Goal: Task Accomplishment & Management: Use online tool/utility

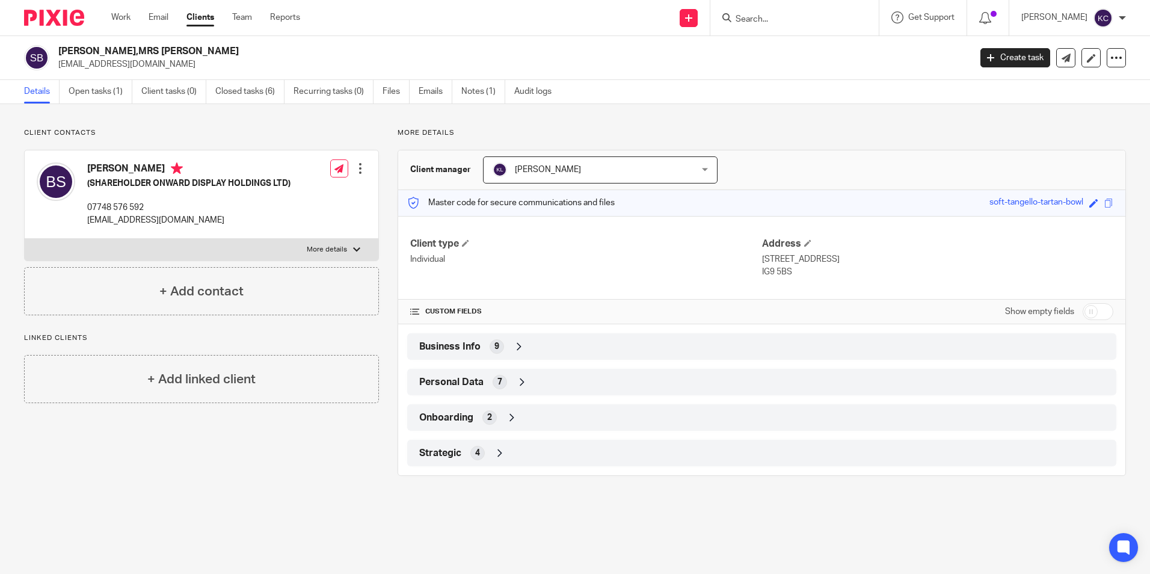
click at [781, 17] on input "Search" at bounding box center [788, 19] width 108 height 11
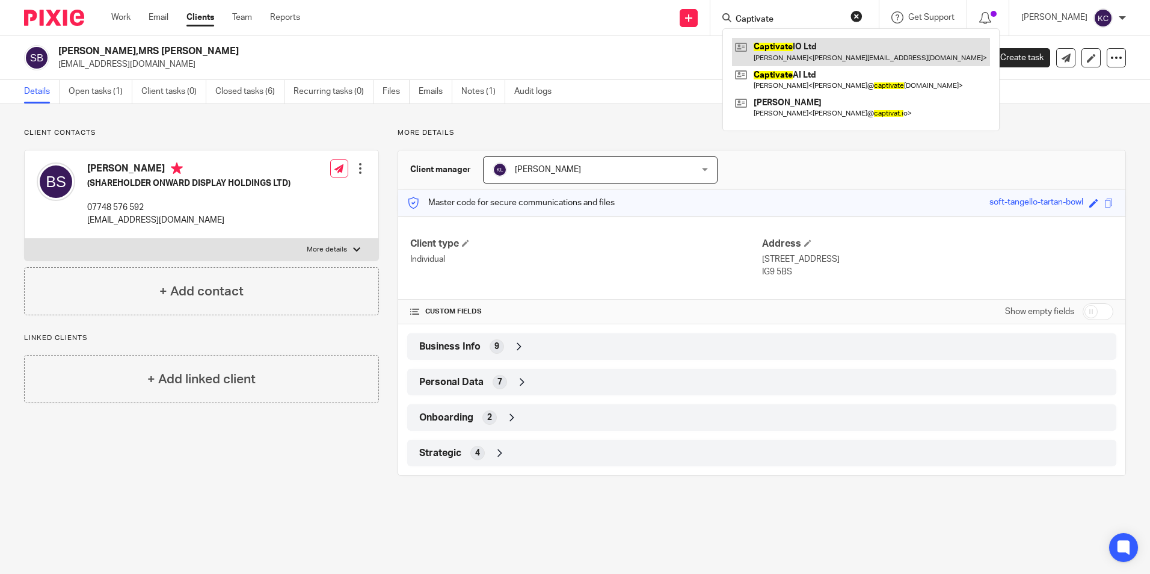
type input "Captivate"
click at [808, 57] on link at bounding box center [861, 52] width 258 height 28
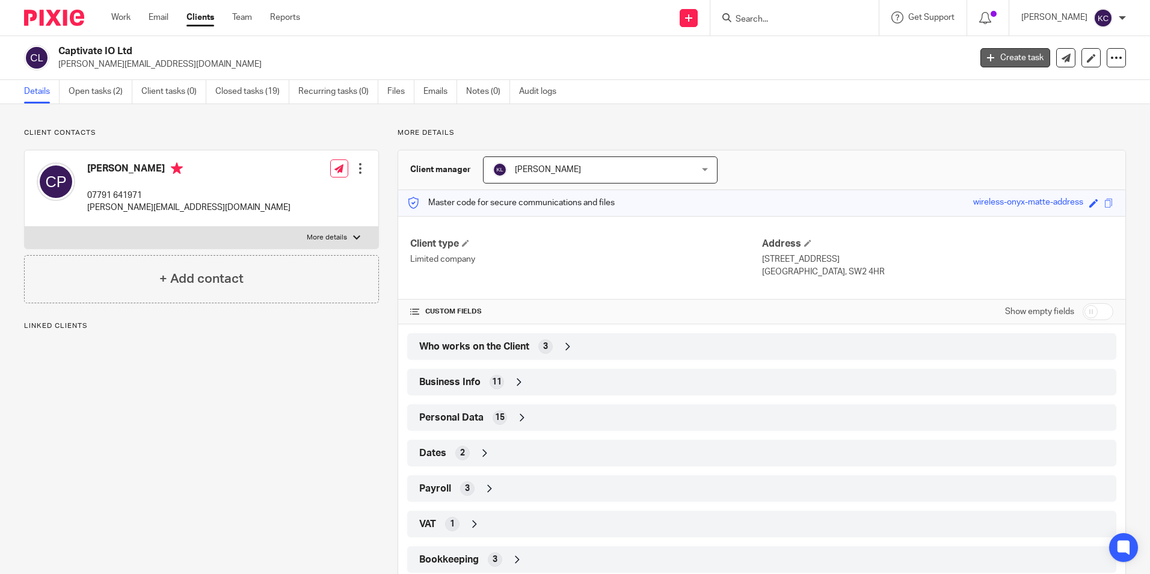
click at [997, 57] on link "Create task" at bounding box center [1015, 57] width 70 height 19
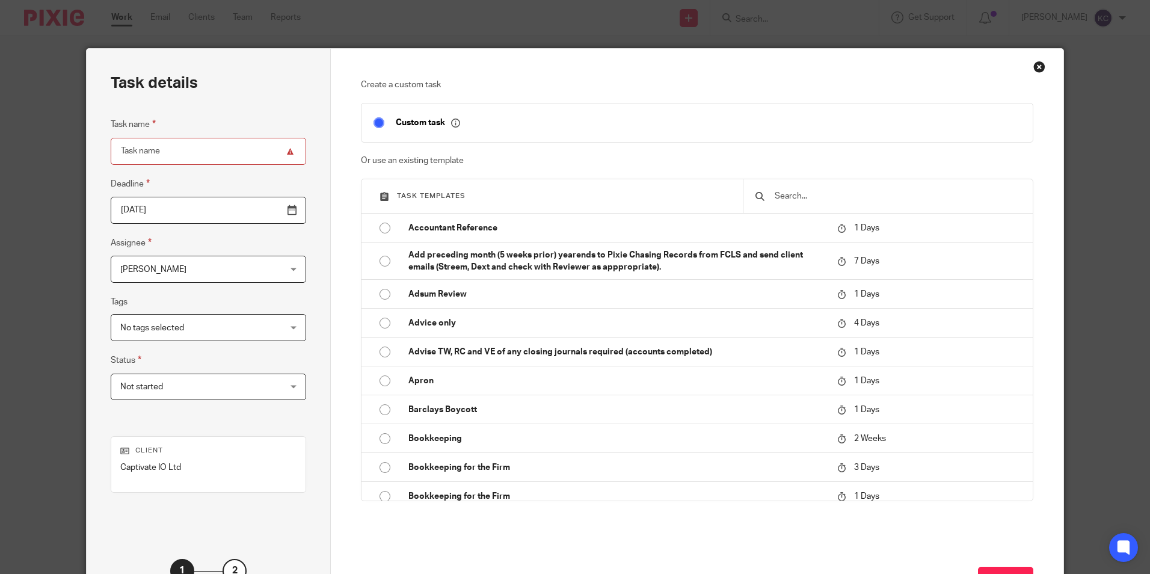
click at [265, 268] on div "Karen Crosdale Karen Crosdale" at bounding box center [208, 269] width 195 height 27
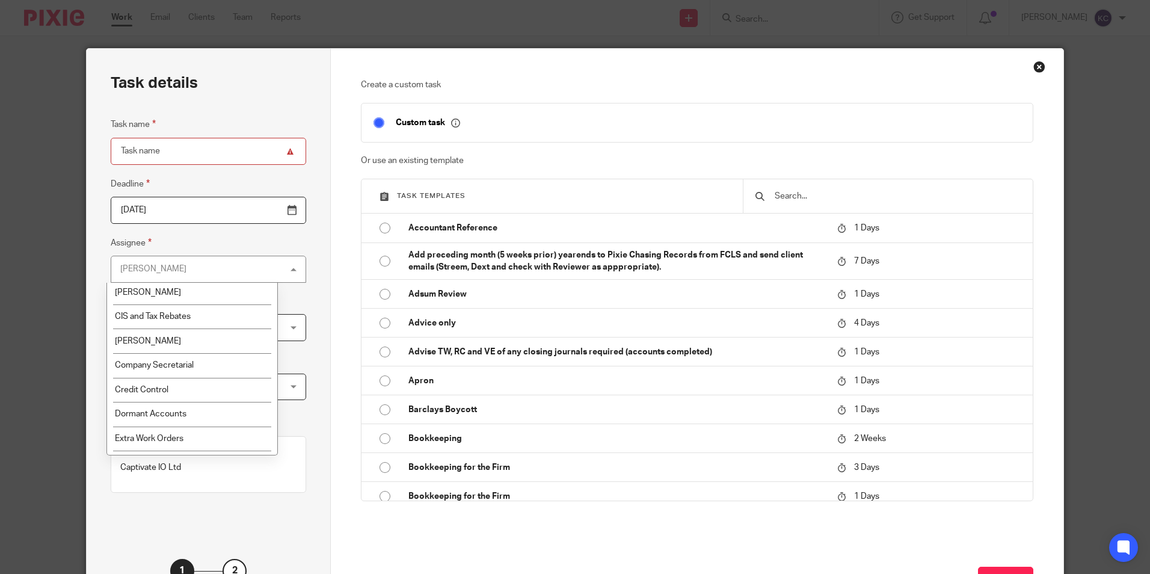
scroll to position [106, 0]
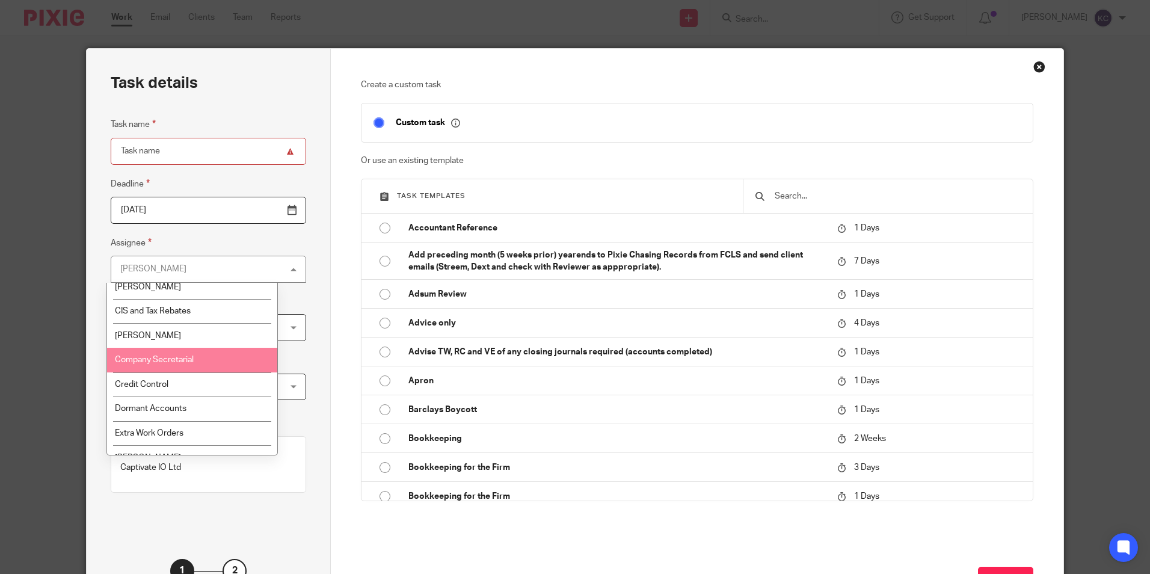
click at [226, 356] on li "Company Secretarial" at bounding box center [192, 360] width 170 height 25
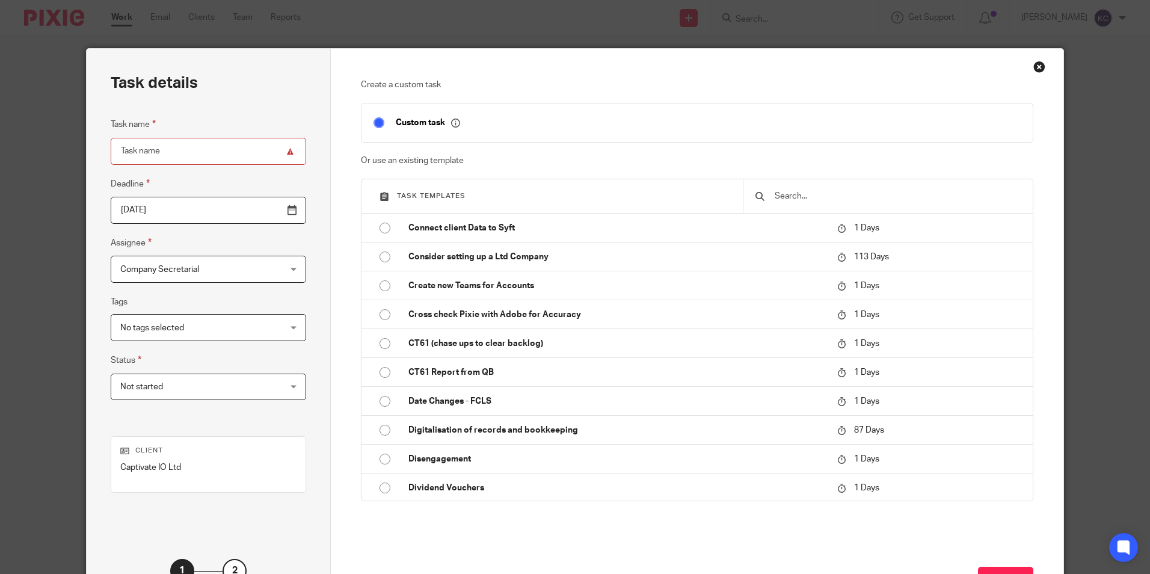
scroll to position [740, 0]
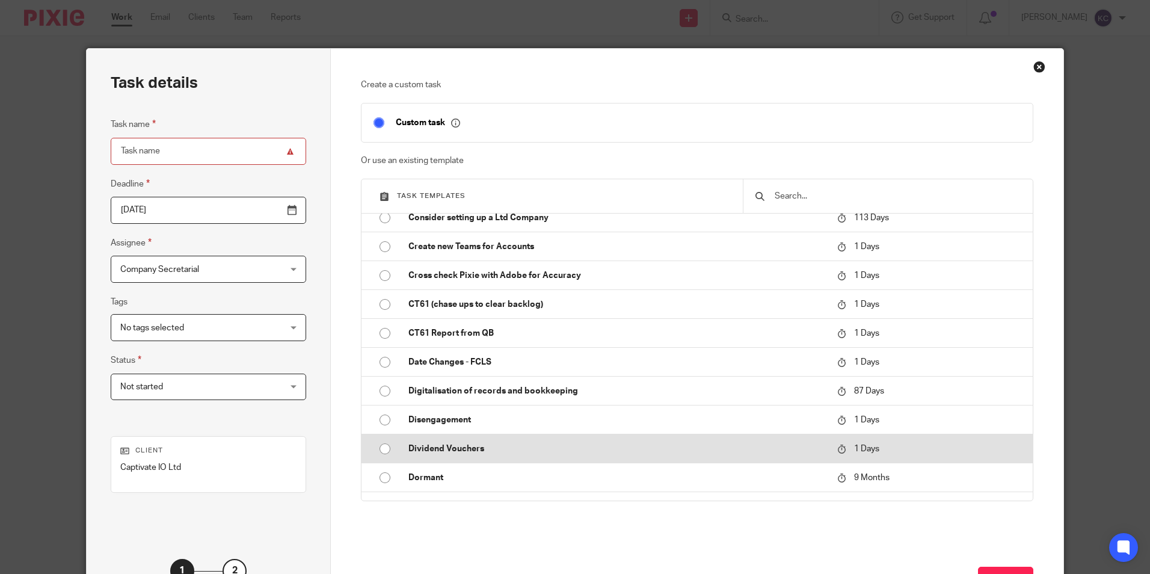
click at [378, 449] on input "radio" at bounding box center [385, 448] width 23 height 23
type input "2025-09-16"
type input "Dividend Vouchers"
checkbox input "false"
radio input "false"
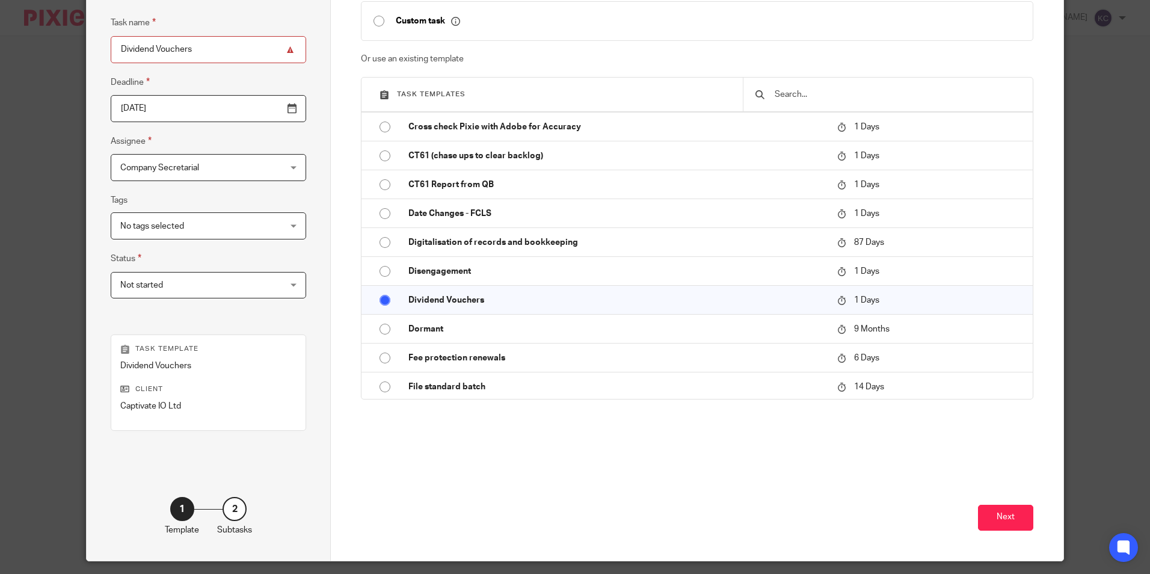
scroll to position [137, 0]
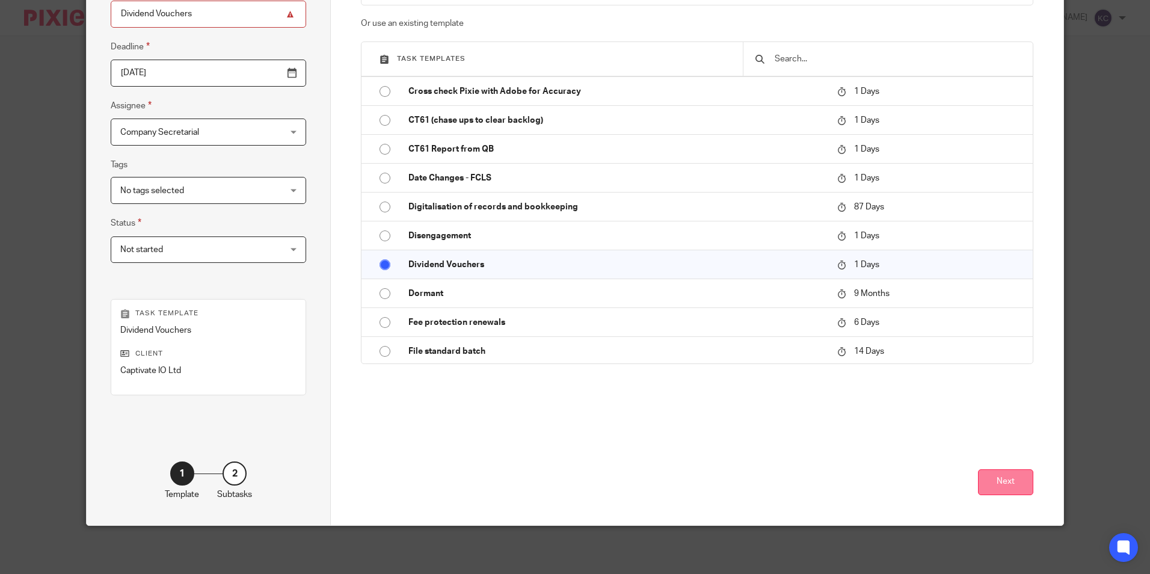
click at [1000, 485] on button "Next" at bounding box center [1005, 482] width 55 height 26
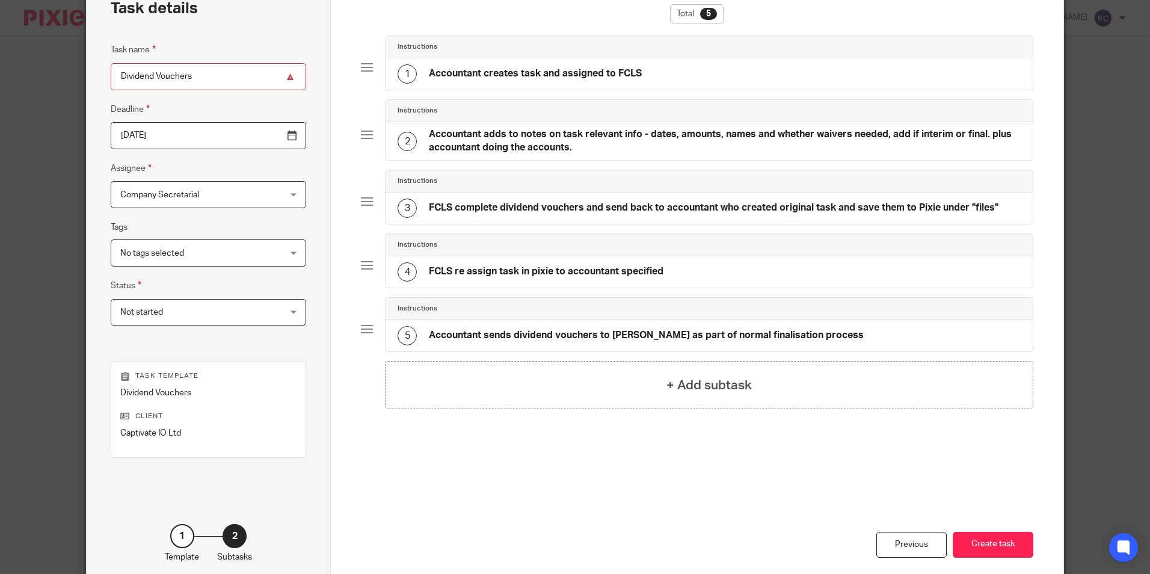
scroll to position [0, 0]
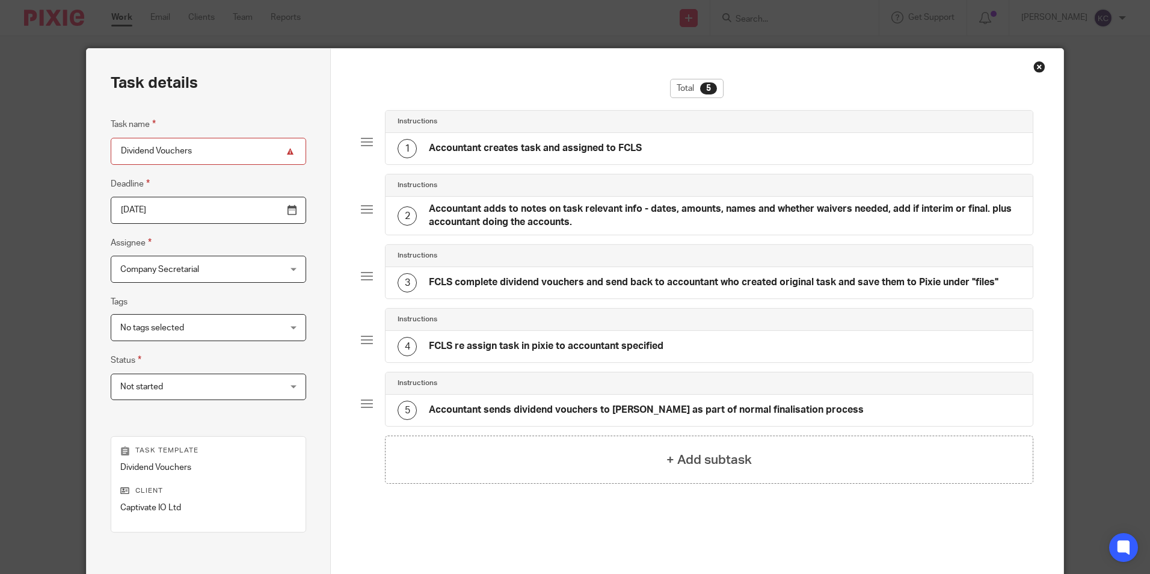
click at [623, 150] on h4 "Accountant creates task and assigned to FCLS" at bounding box center [535, 148] width 213 height 13
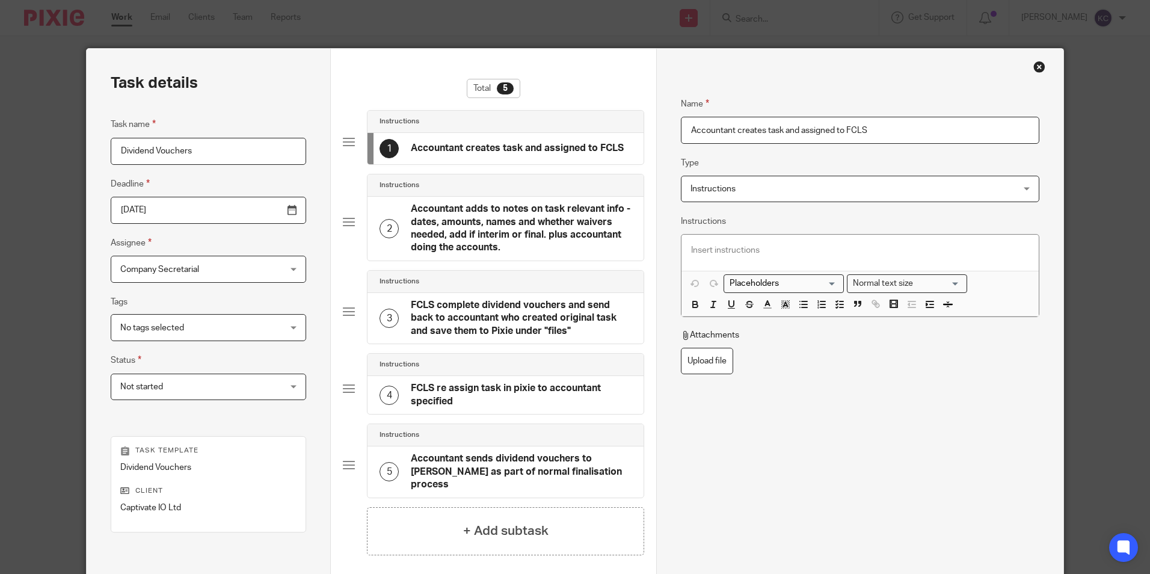
drag, startPoint x: 685, startPoint y: 133, endPoint x: 885, endPoint y: 136, distance: 200.3
click at [885, 136] on input "Accountant creates task and assigned to FCLS" at bounding box center [860, 130] width 358 height 27
type input "[PERSON_NAME]"
click at [850, 391] on div "Name Karen Crosdale Type Instructions Instructions Instructions Send automated …" at bounding box center [860, 290] width 358 height 423
click at [745, 244] on p at bounding box center [859, 250] width 337 height 12
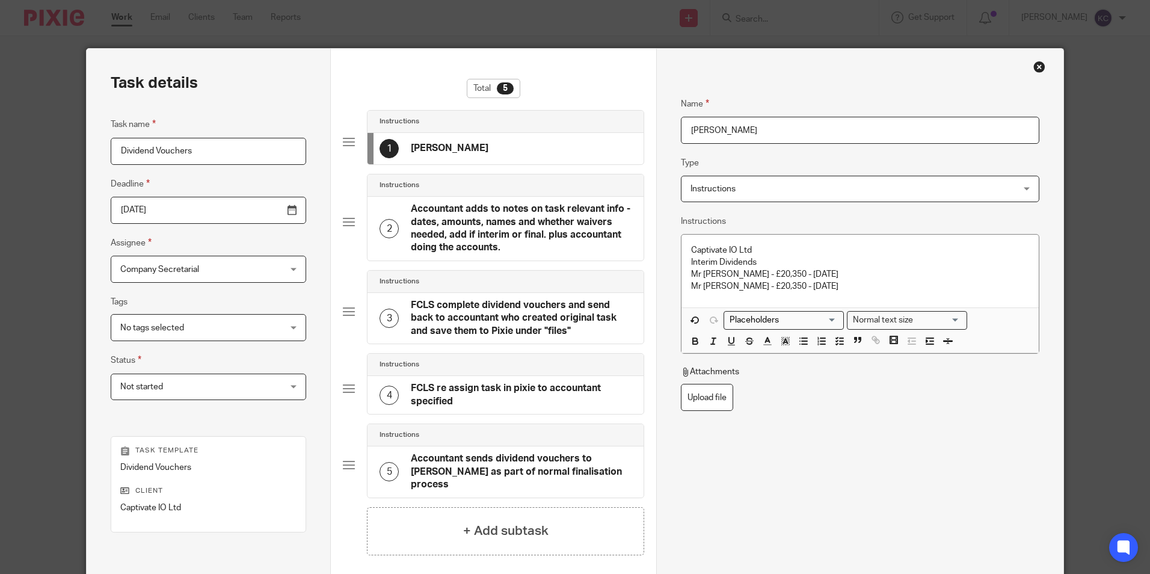
scroll to position [137, 0]
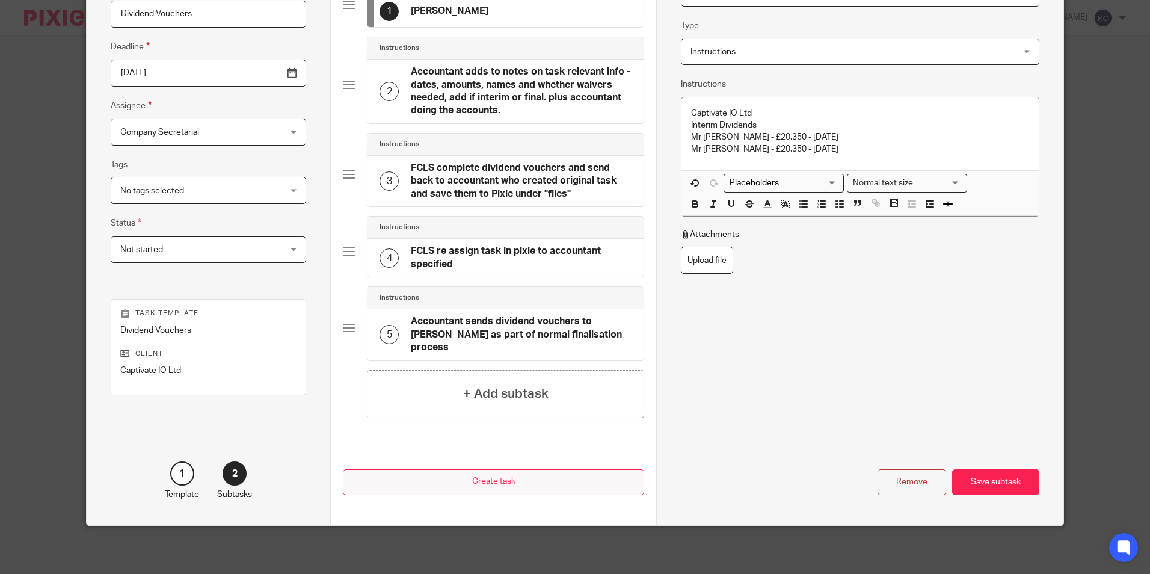
click at [486, 484] on button "Create task" at bounding box center [493, 482] width 301 height 26
